Goal: Task Accomplishment & Management: Manage account settings

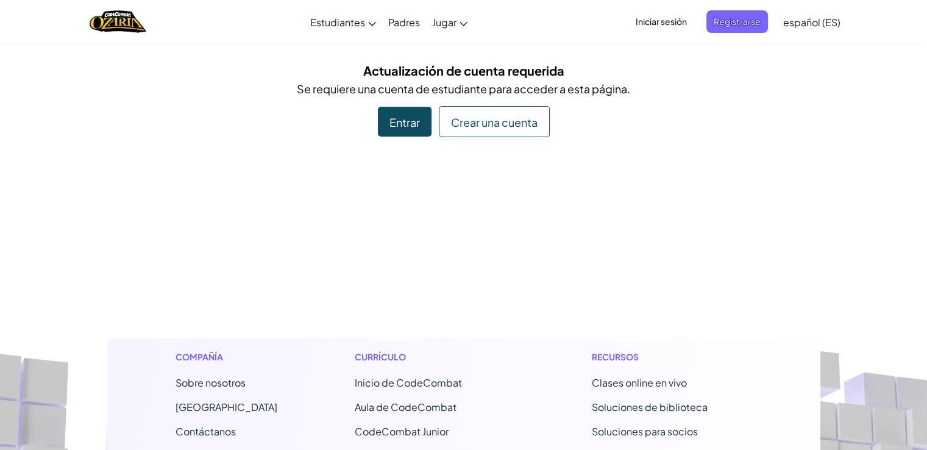
click at [673, 19] on font "Iniciar sesión" at bounding box center [660, 21] width 51 height 11
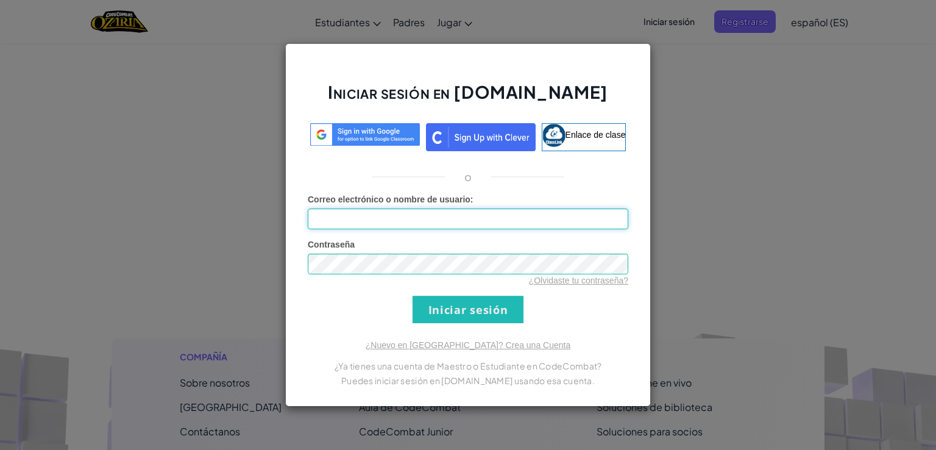
type input "[EMAIL_ADDRESS][DOMAIN_NAME]"
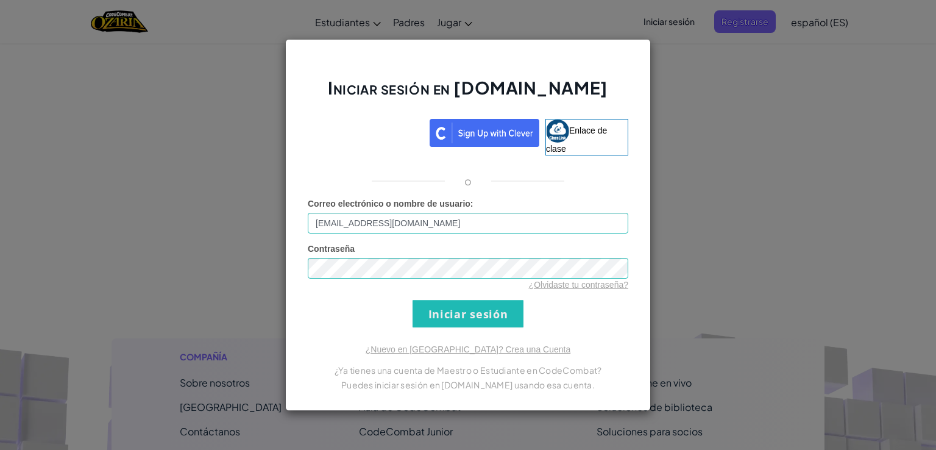
click at [597, 65] on div "Iniciar sesión en [DOMAIN_NAME] Enlace de clase o Error desconocido. Correo ele…" at bounding box center [468, 225] width 366 height 372
click at [490, 51] on div "Iniciar sesión en [DOMAIN_NAME] Enlace de clase o Error desconocido. Correo ele…" at bounding box center [468, 225] width 366 height 372
click at [473, 27] on div "Iniciar sesión en [DOMAIN_NAME] Enlace de clase o Error desconocido. Correo ele…" at bounding box center [468, 225] width 936 height 450
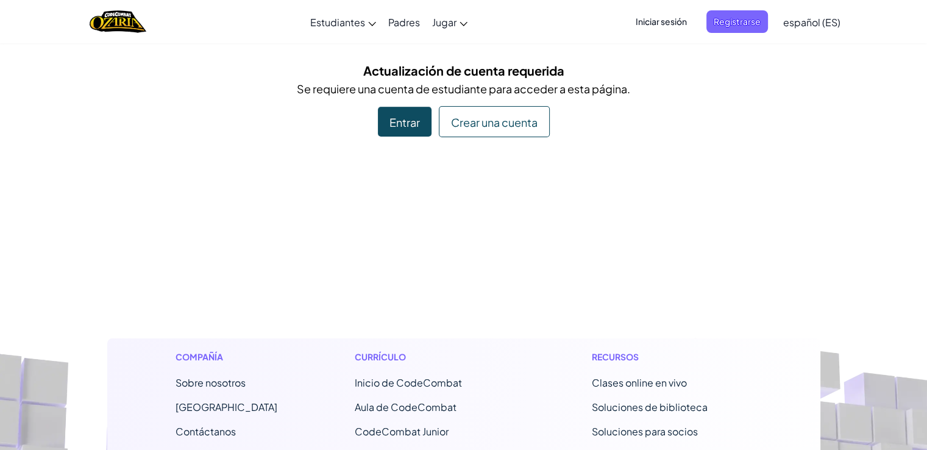
click at [389, 123] on font "Entrar" at bounding box center [404, 122] width 30 height 14
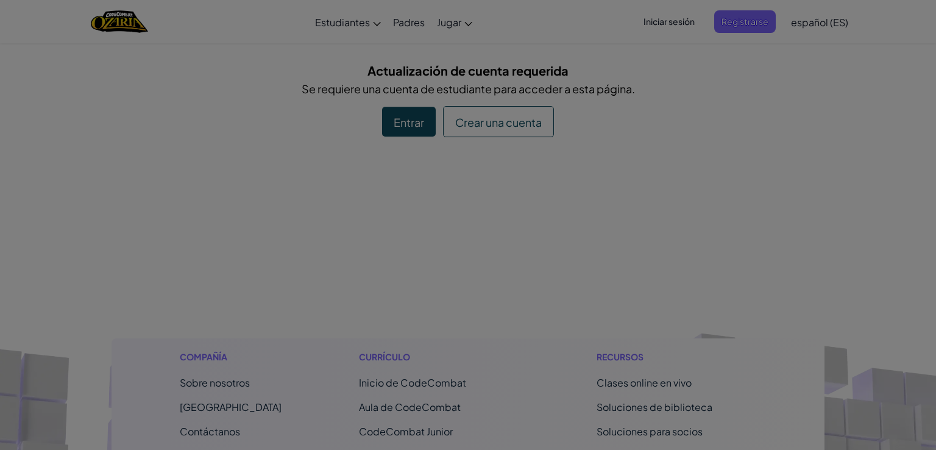
type input "[EMAIL_ADDRESS][DOMAIN_NAME]"
click at [388, 123] on div "Iniciar sesión en [DOMAIN_NAME] ClassLink or Error desconocido. Correo electrón…" at bounding box center [468, 133] width 366 height 363
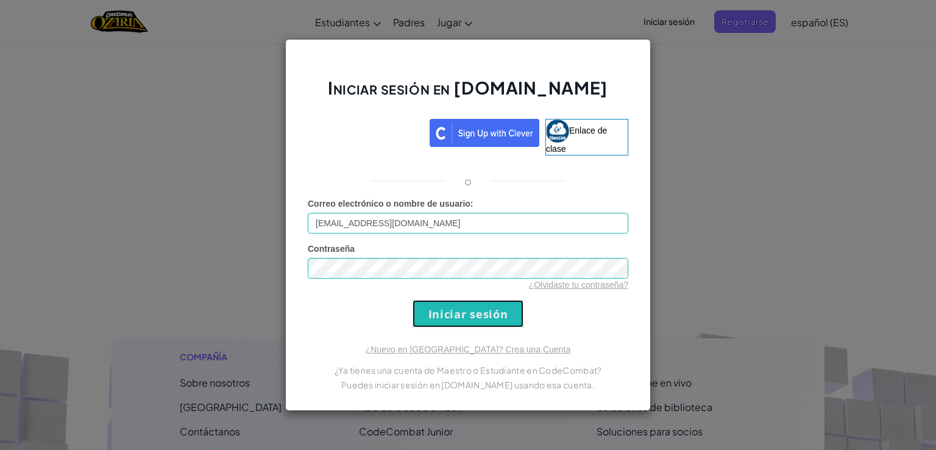
click at [458, 327] on input "Iniciar sesión" at bounding box center [467, 313] width 111 height 27
click at [457, 321] on input "Iniciar sesión" at bounding box center [467, 313] width 111 height 27
